Goal: Information Seeking & Learning: Learn about a topic

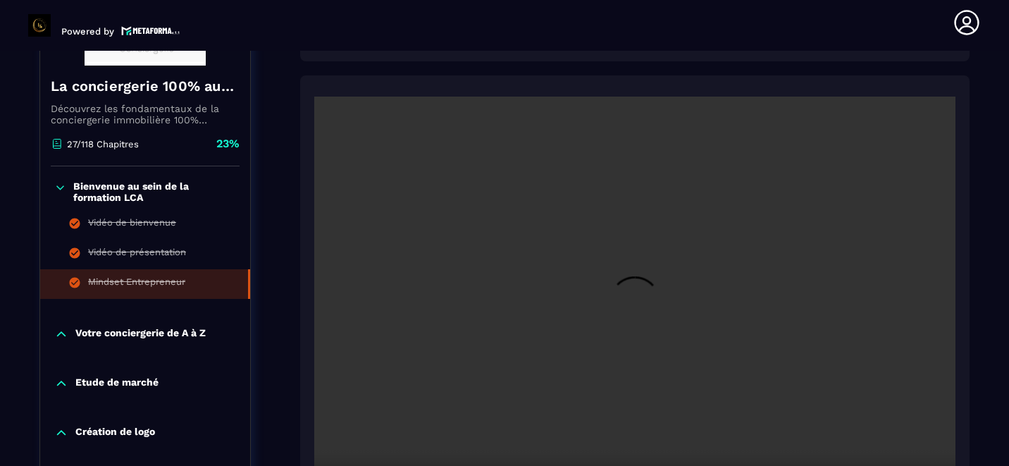
scroll to position [321, 0]
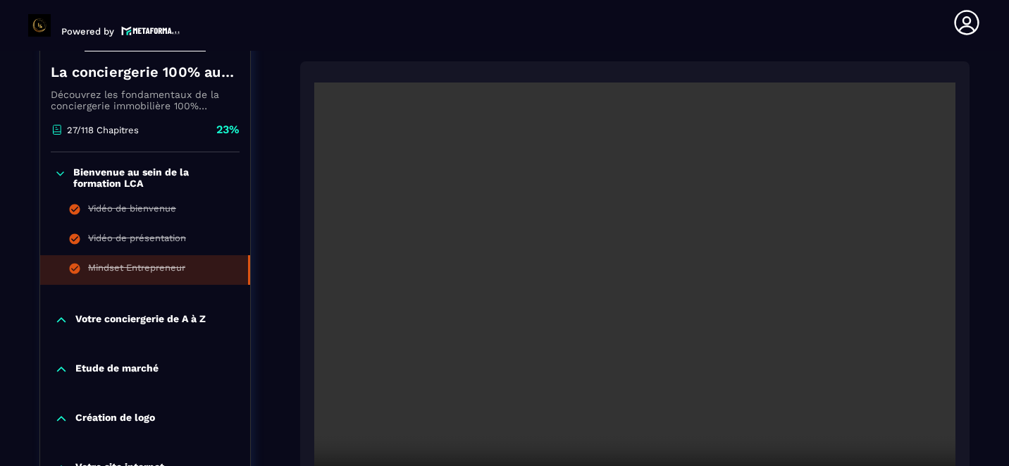
click at [148, 313] on p "Votre conciergerie de A à Z" at bounding box center [140, 320] width 130 height 14
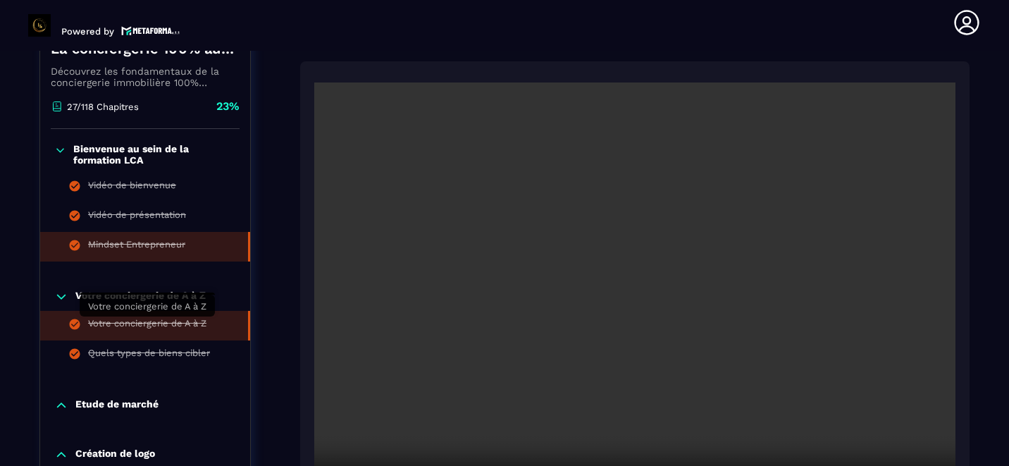
click at [135, 323] on div "Votre conciergerie de A à Z" at bounding box center [147, 326] width 118 height 16
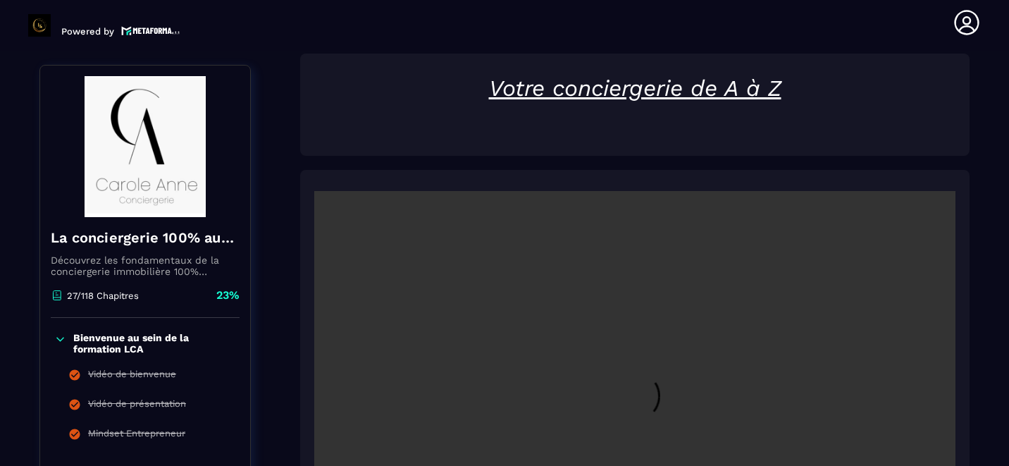
scroll to position [147, 0]
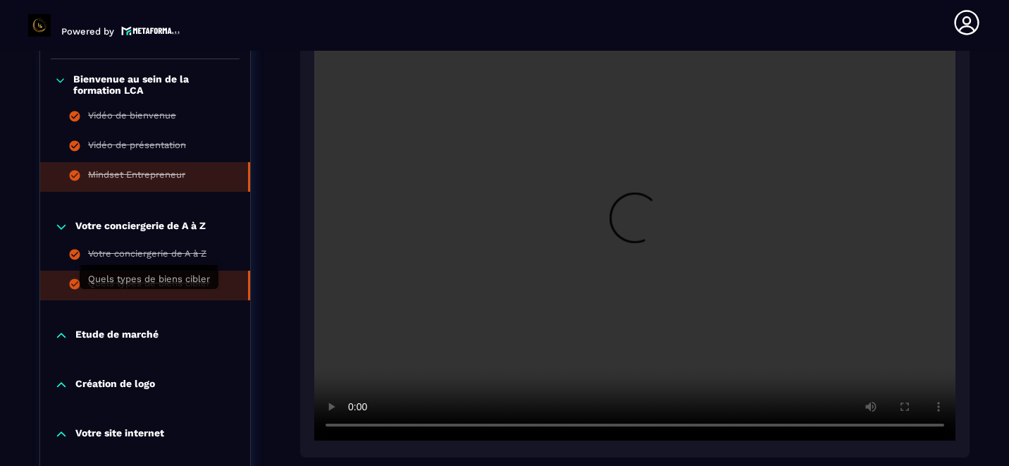
scroll to position [405, 0]
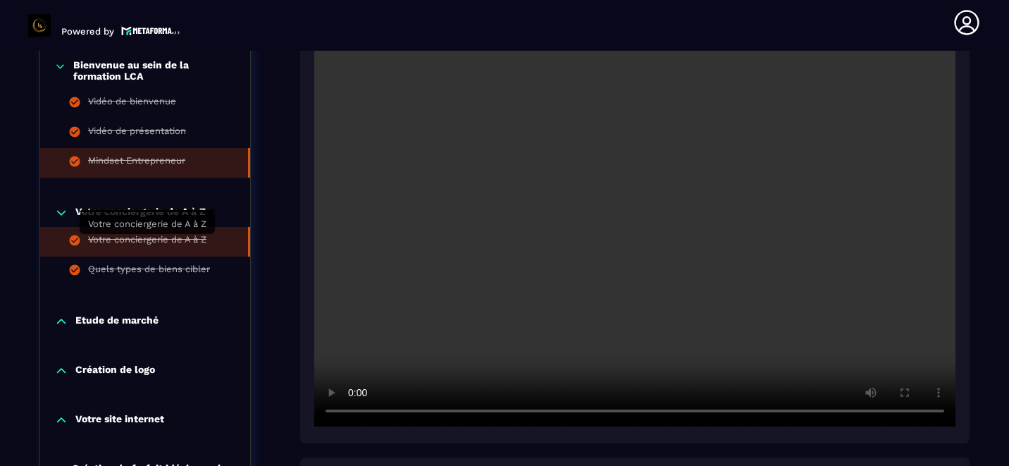
click at [156, 239] on div "Votre conciergerie de A à Z" at bounding box center [147, 242] width 118 height 16
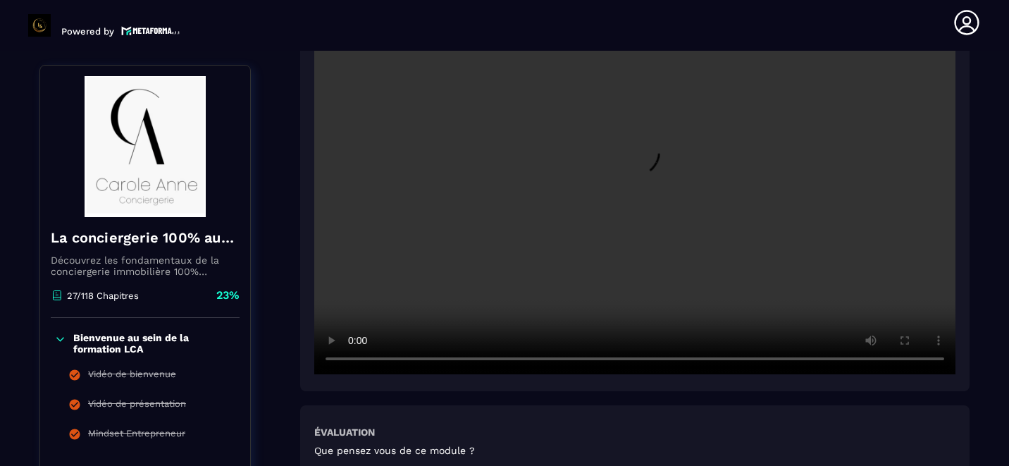
scroll to position [409, 0]
